Goal: Navigation & Orientation: Find specific page/section

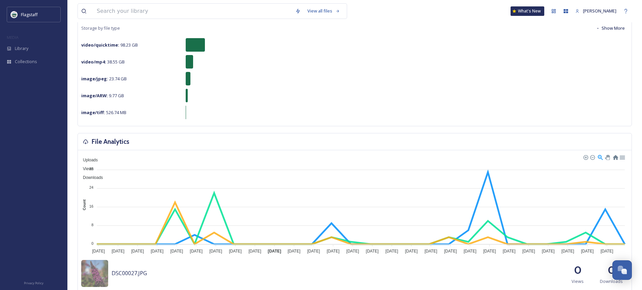
scroll to position [67, 0]
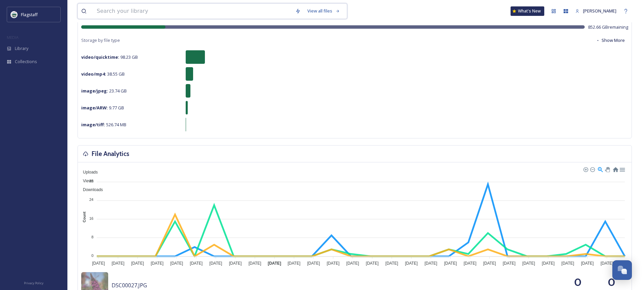
click at [123, 11] on input at bounding box center [192, 11] width 199 height 15
click at [33, 46] on div "Library" at bounding box center [33, 48] width 67 height 13
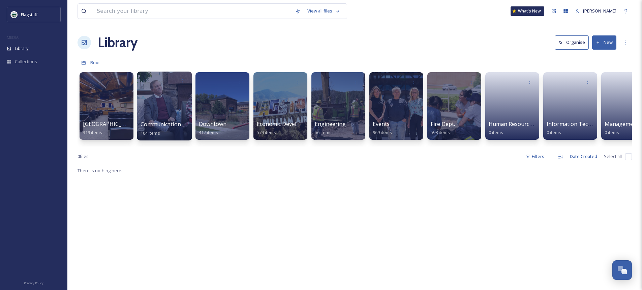
click at [169, 116] on div at bounding box center [164, 105] width 55 height 69
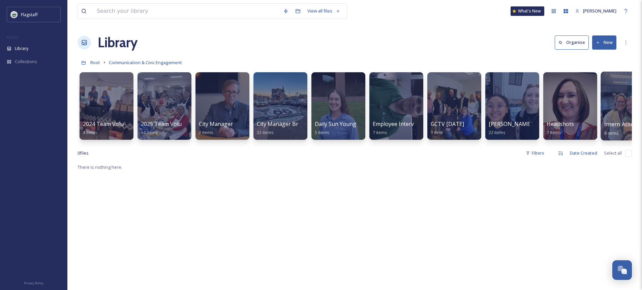
click at [610, 119] on div at bounding box center [628, 105] width 55 height 69
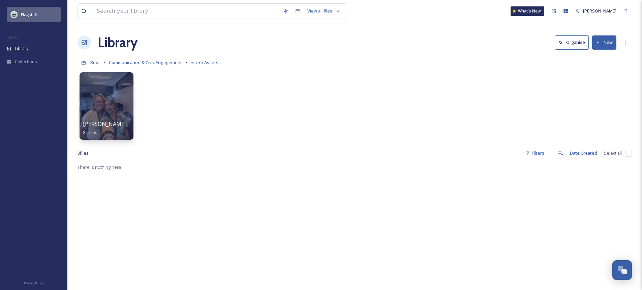
click at [46, 18] on div "Flagstaff" at bounding box center [34, 15] width 54 height 16
click at [85, 45] on icon at bounding box center [84, 42] width 5 height 5
click at [26, 51] on span "Library" at bounding box center [21, 48] width 13 height 6
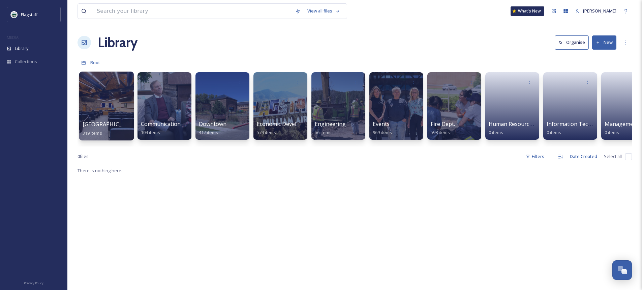
click at [106, 112] on div at bounding box center [106, 105] width 55 height 69
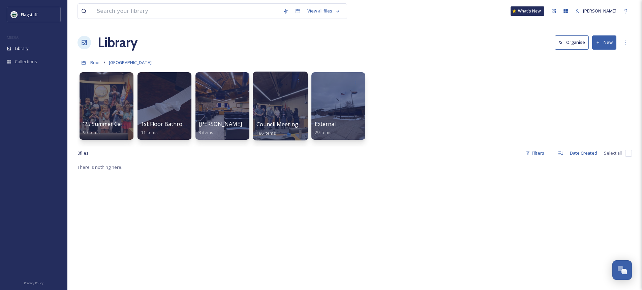
click at [265, 117] on div at bounding box center [280, 105] width 55 height 69
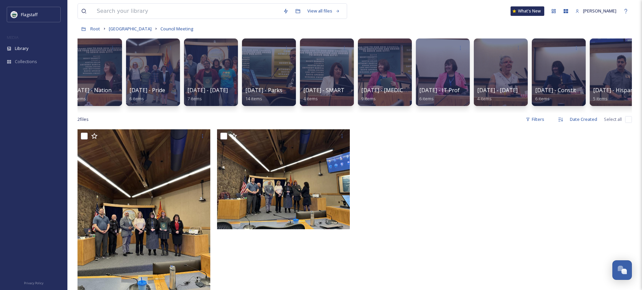
scroll to position [0, 605]
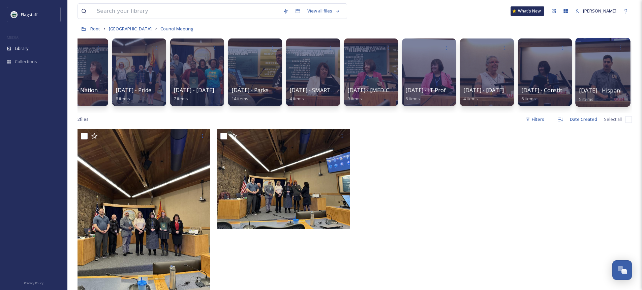
click at [611, 80] on div at bounding box center [602, 72] width 55 height 69
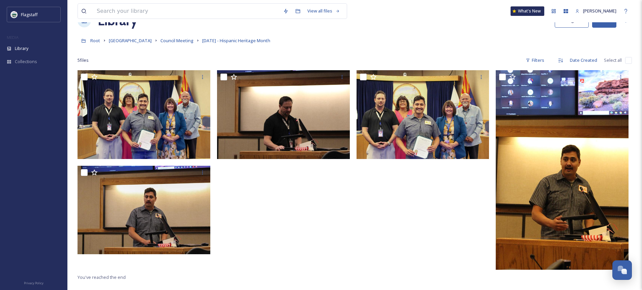
scroll to position [34, 0]
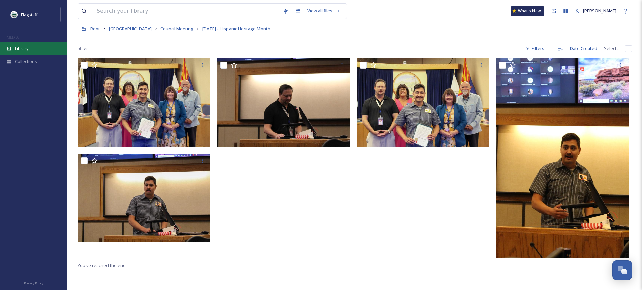
click at [17, 49] on span "Library" at bounding box center [21, 48] width 13 height 6
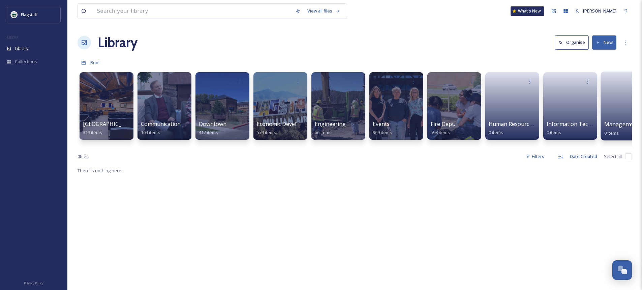
click at [607, 109] on link at bounding box center [628, 103] width 48 height 33
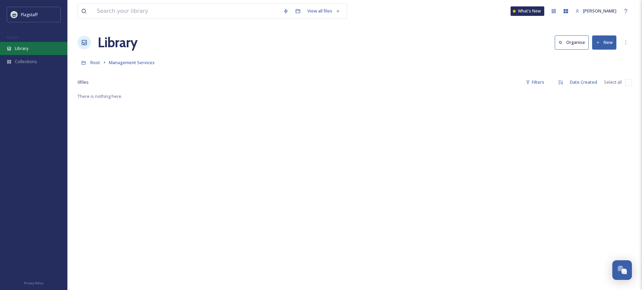
click at [23, 51] on span "Library" at bounding box center [21, 48] width 13 height 6
